Goal: Task Accomplishment & Management: Use online tool/utility

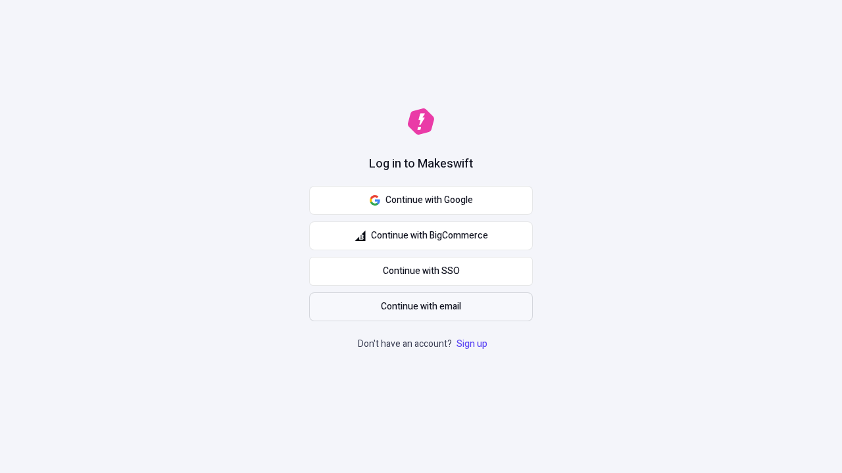
click at [421, 307] on span "Continue with email" at bounding box center [421, 307] width 80 height 14
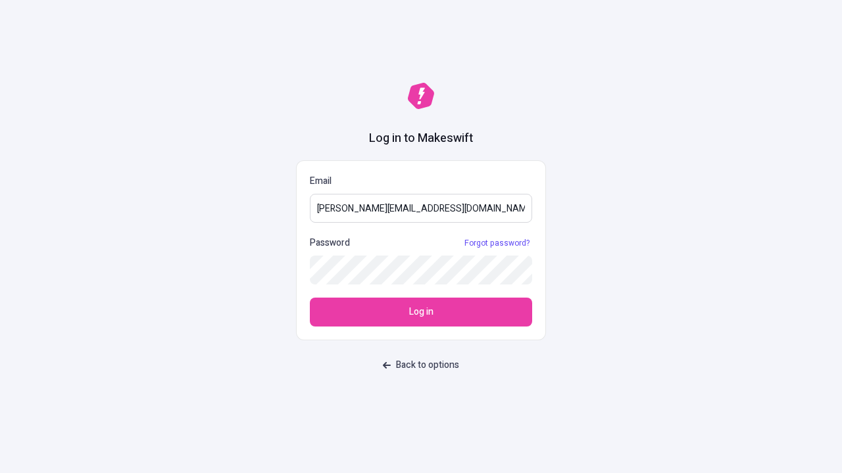
type input "[PERSON_NAME][EMAIL_ADDRESS][DOMAIN_NAME]"
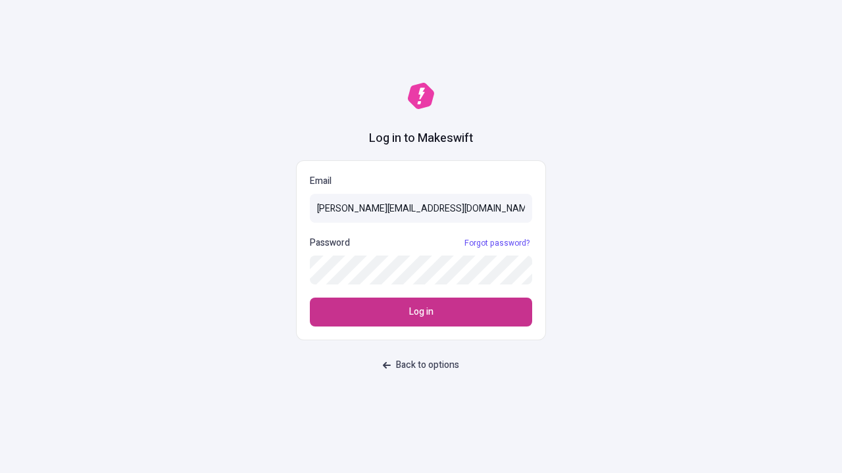
click at [421, 312] on span "Log in" at bounding box center [421, 312] width 24 height 14
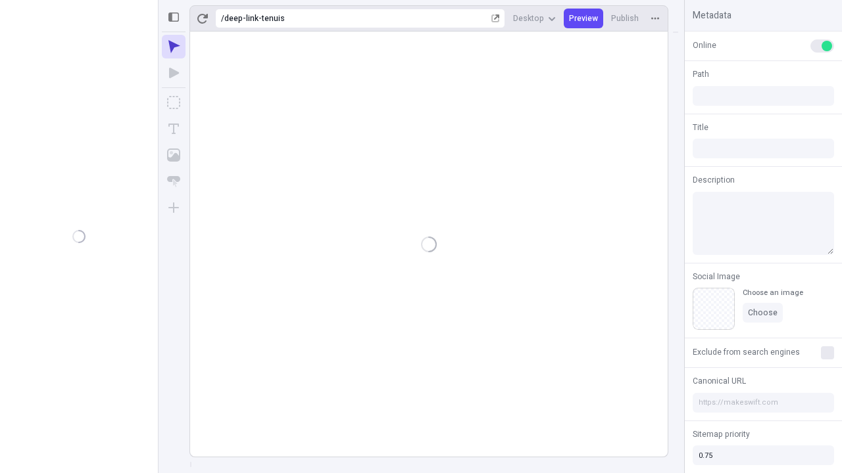
type input "/deep-link-tenuis"
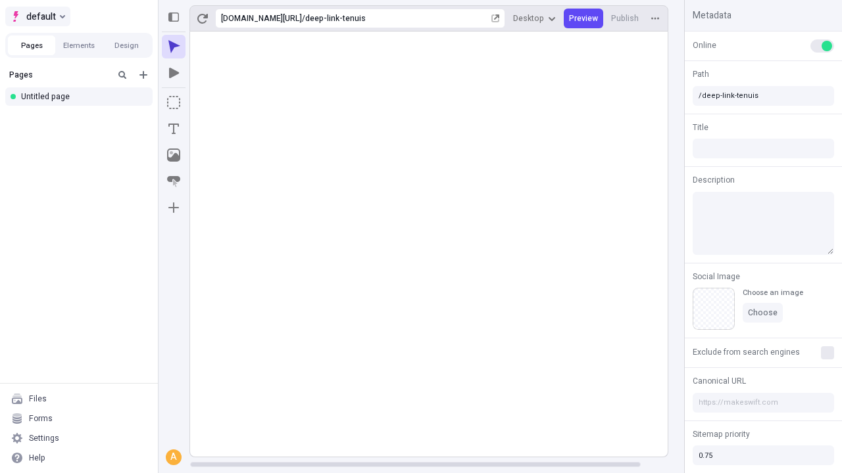
click at [37, 16] on span "default" at bounding box center [41, 17] width 30 height 16
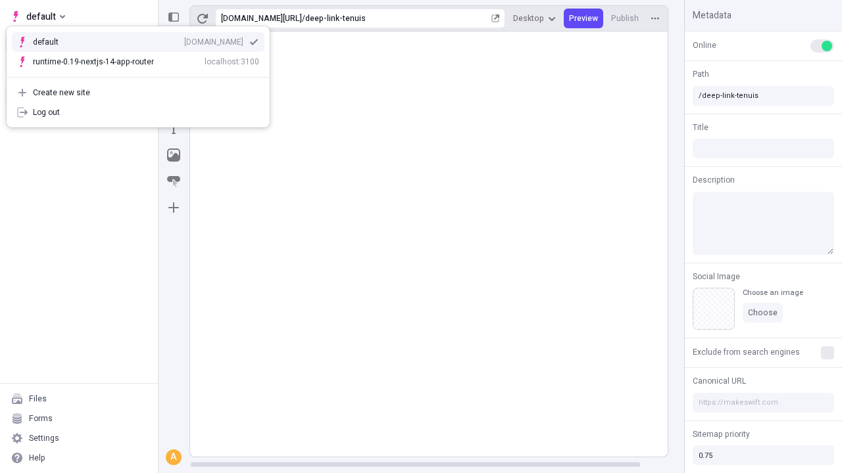
click at [184, 39] on div "qee9k4dy7d.staging.makeswift.site" at bounding box center [213, 42] width 59 height 11
click at [126, 45] on button "Design" at bounding box center [126, 46] width 47 height 20
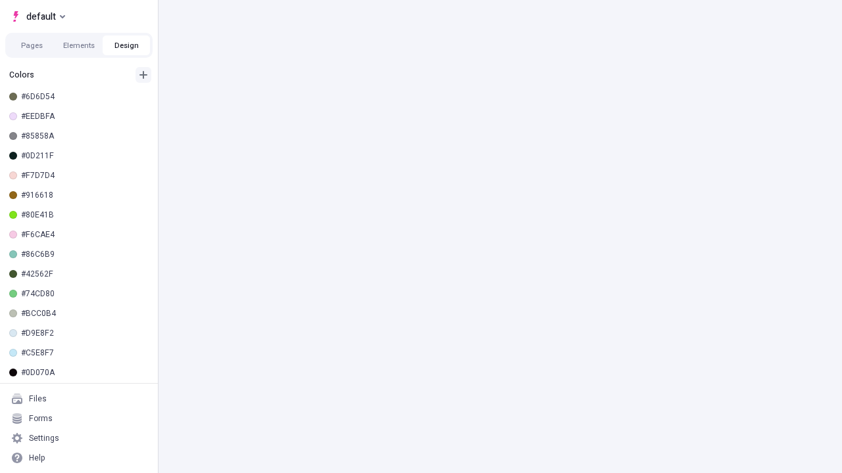
click at [143, 75] on icon "button" at bounding box center [143, 75] width 8 height 8
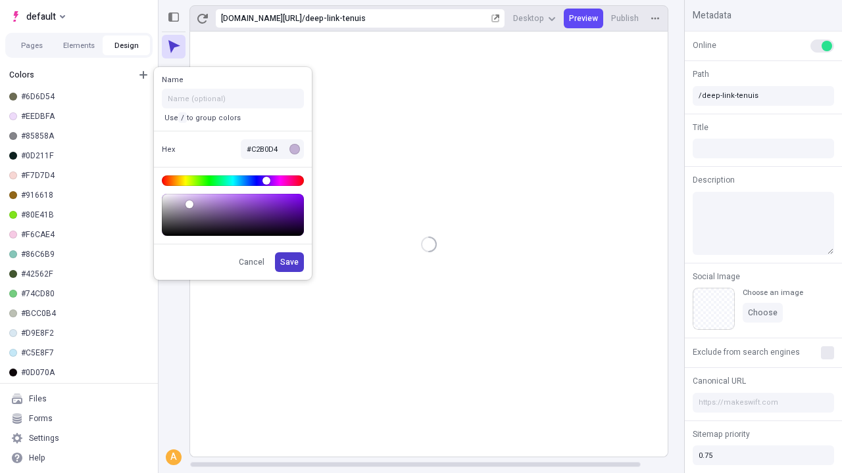
click at [290, 262] on span "Save" at bounding box center [289, 262] width 18 height 11
